Goal: Task Accomplishment & Management: Complete application form

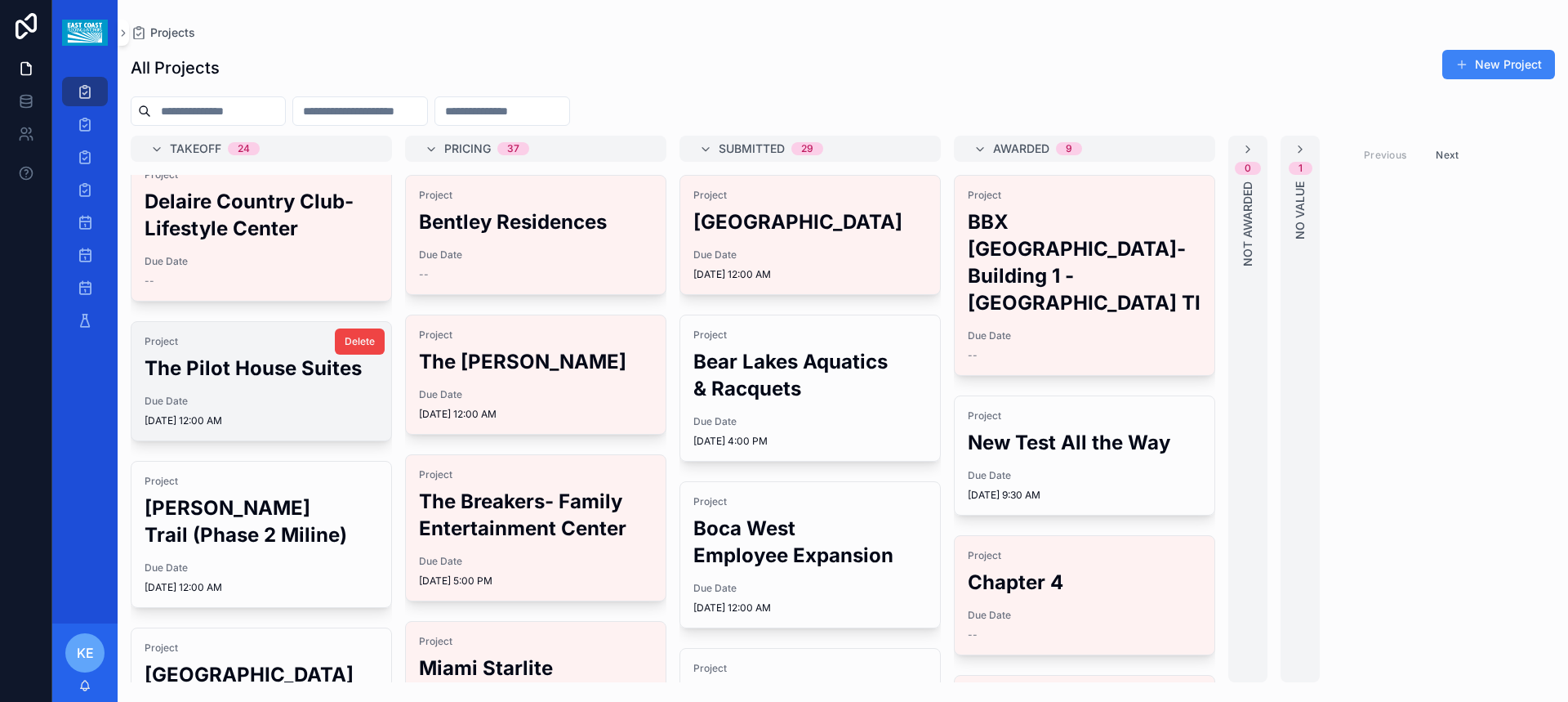
scroll to position [245, 0]
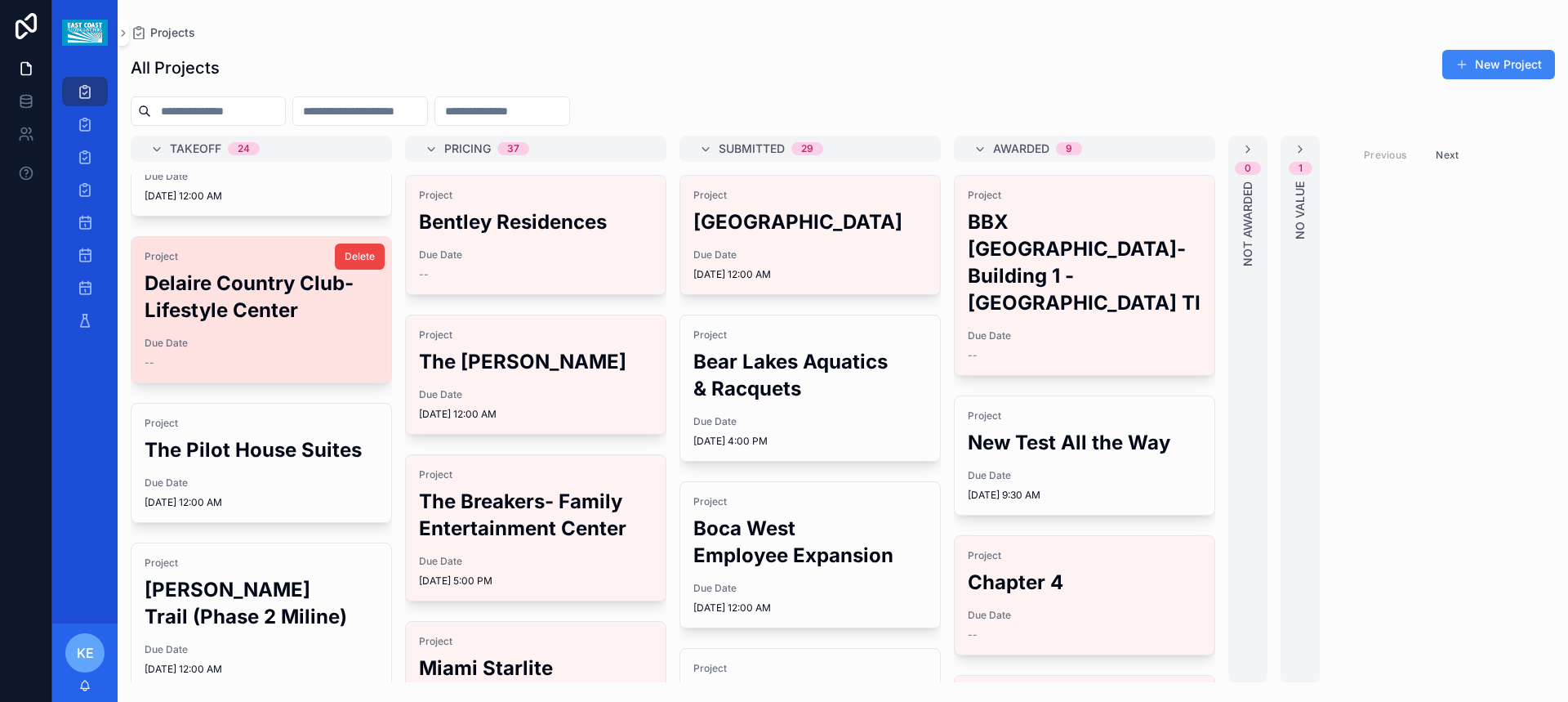
click at [237, 324] on h2 "Delaire Country Club- Lifestyle Center" at bounding box center [261, 297] width 234 height 54
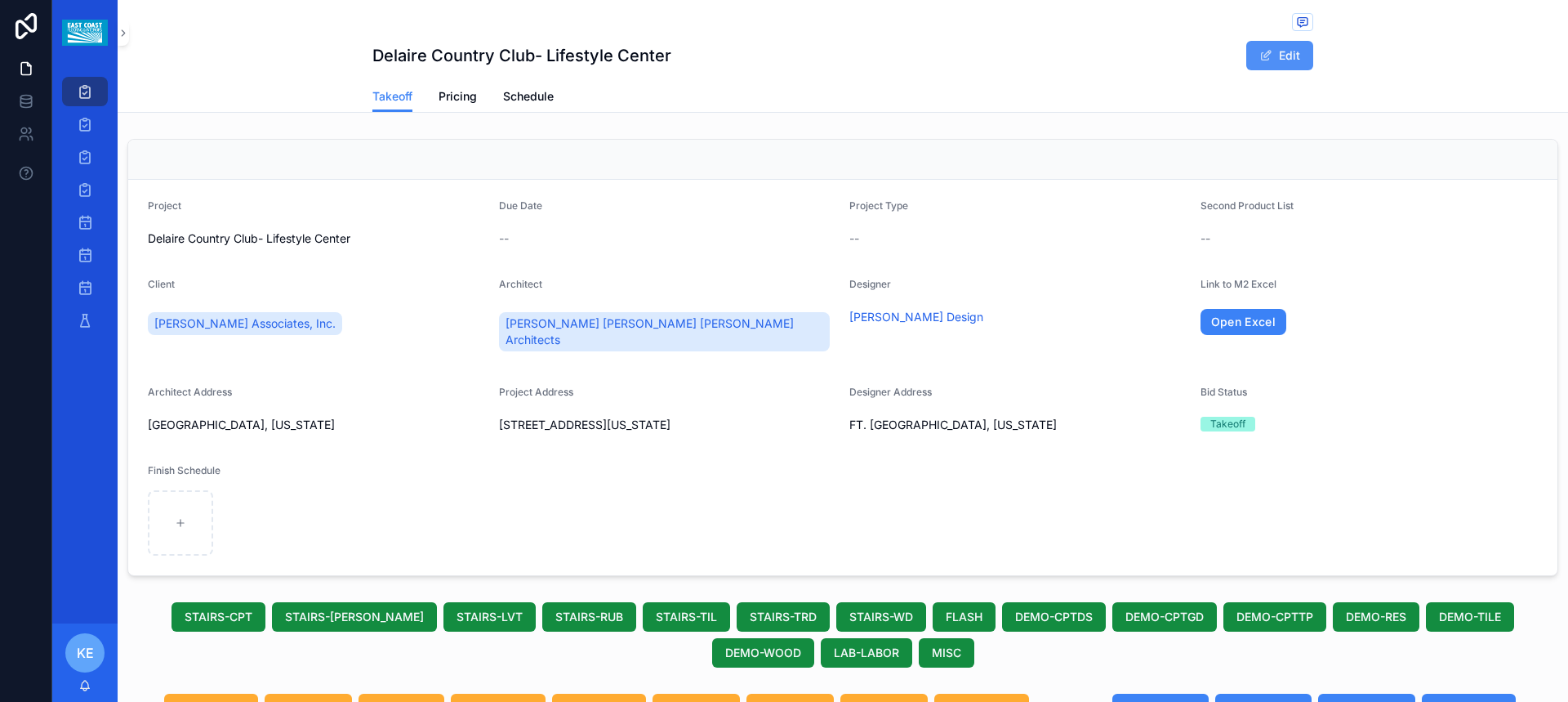
click at [1259, 57] on span "scrollable content" at bounding box center [1266, 56] width 13 height 13
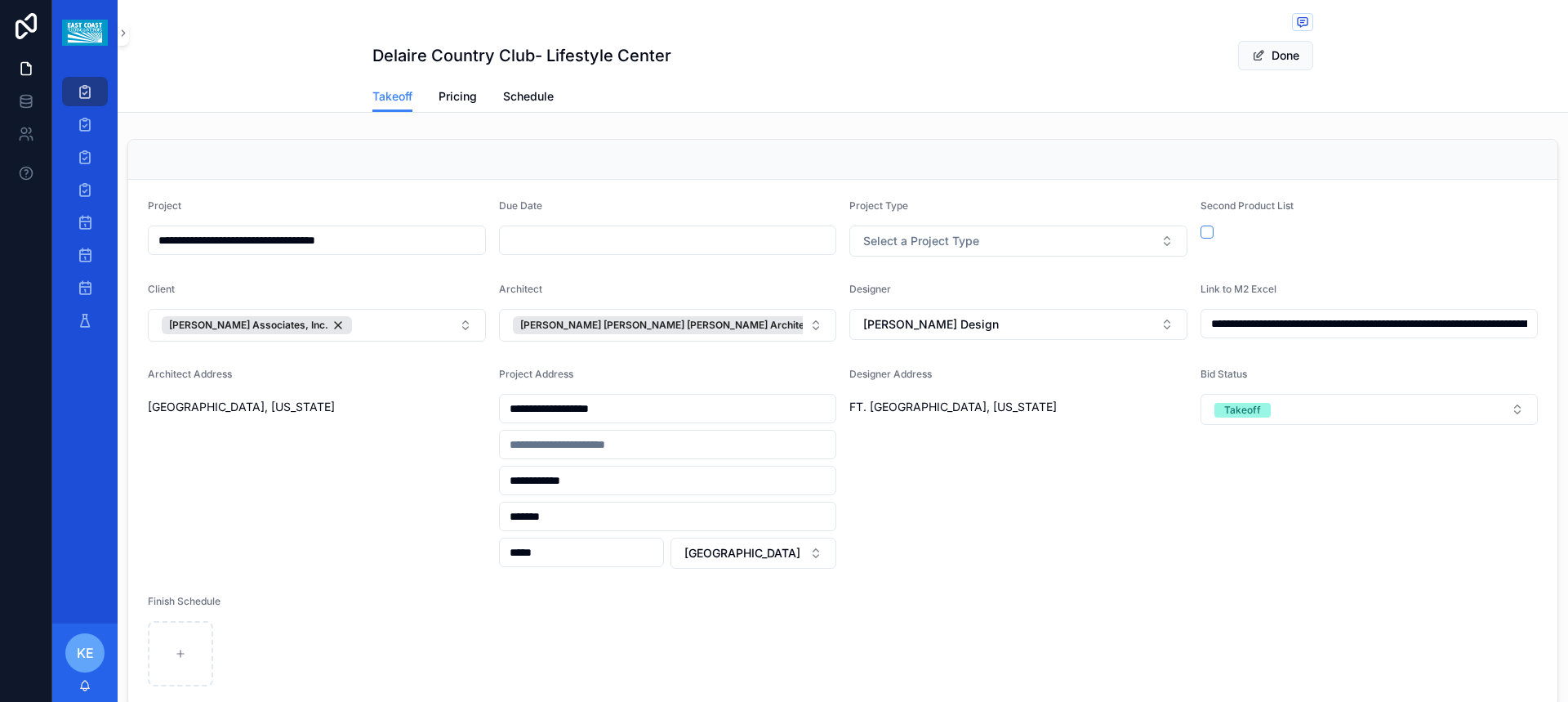
click at [807, 244] on input "scrollable content" at bounding box center [668, 240] width 336 height 23
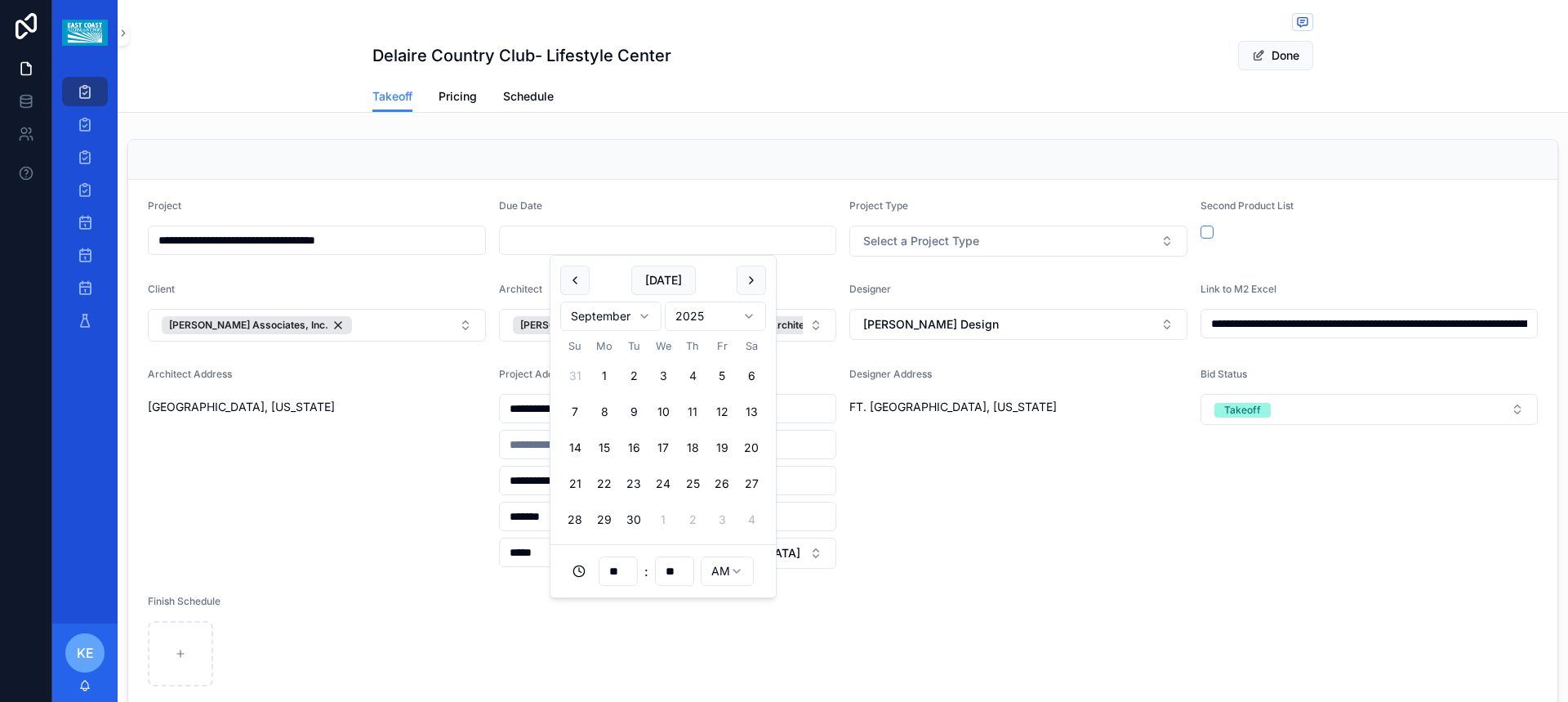
click at [695, 404] on button "11" at bounding box center [693, 412] width 30 height 30
type input "**********"
click at [1033, 536] on div "Designer Address FT. [GEOGRAPHIC_DATA], [US_STATE]" at bounding box center [1018, 467] width 338 height 201
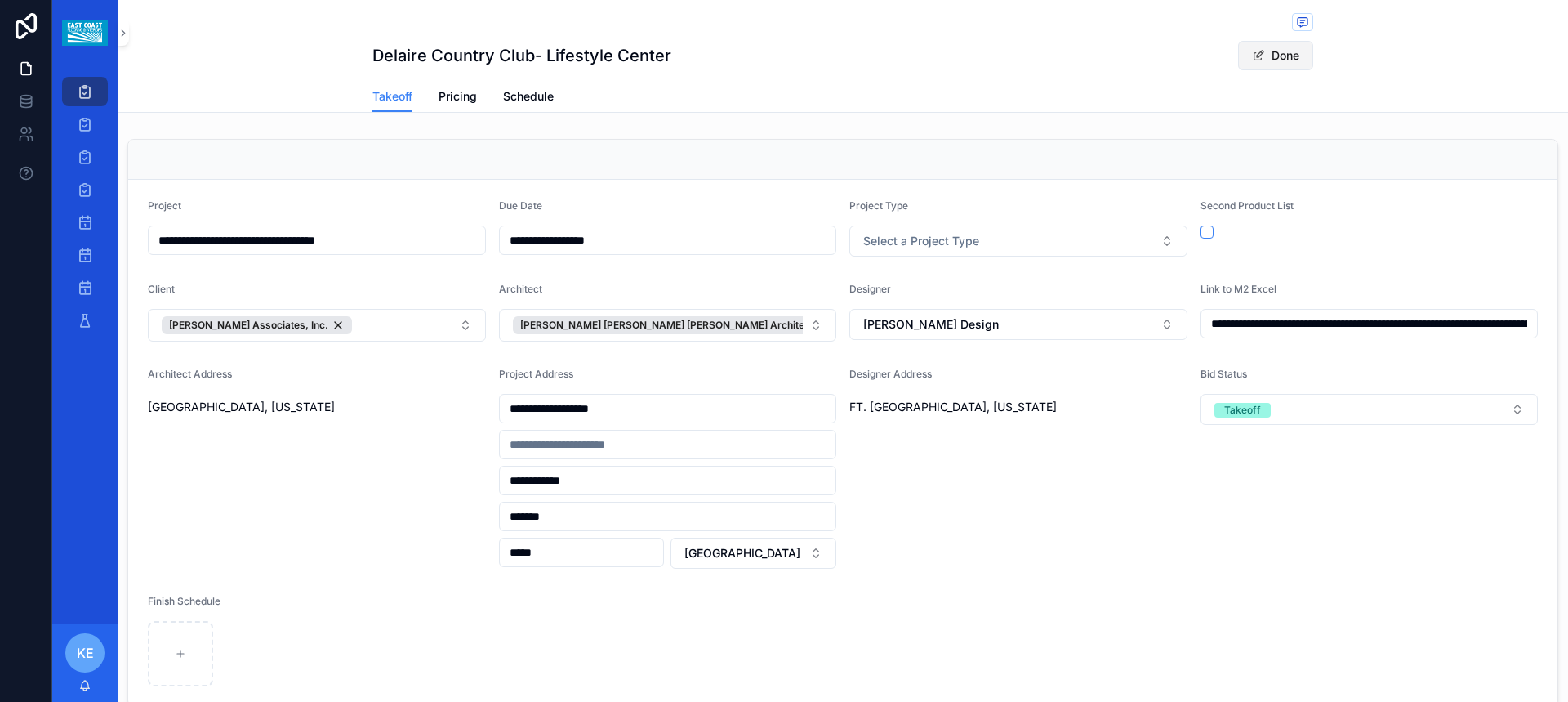
click at [1269, 57] on button "Done" at bounding box center [1275, 56] width 75 height 30
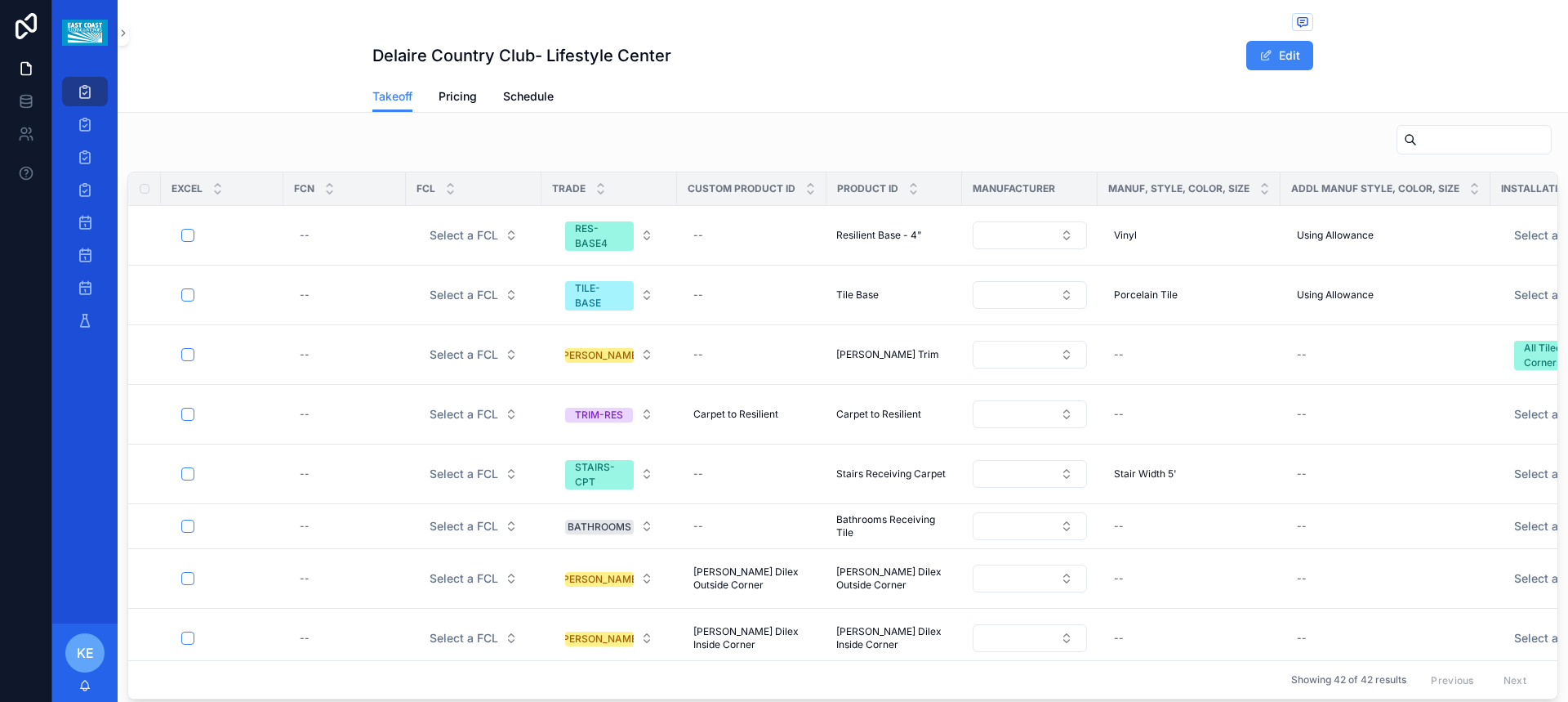
scroll to position [980, 0]
